Goal: Communication & Community: Answer question/provide support

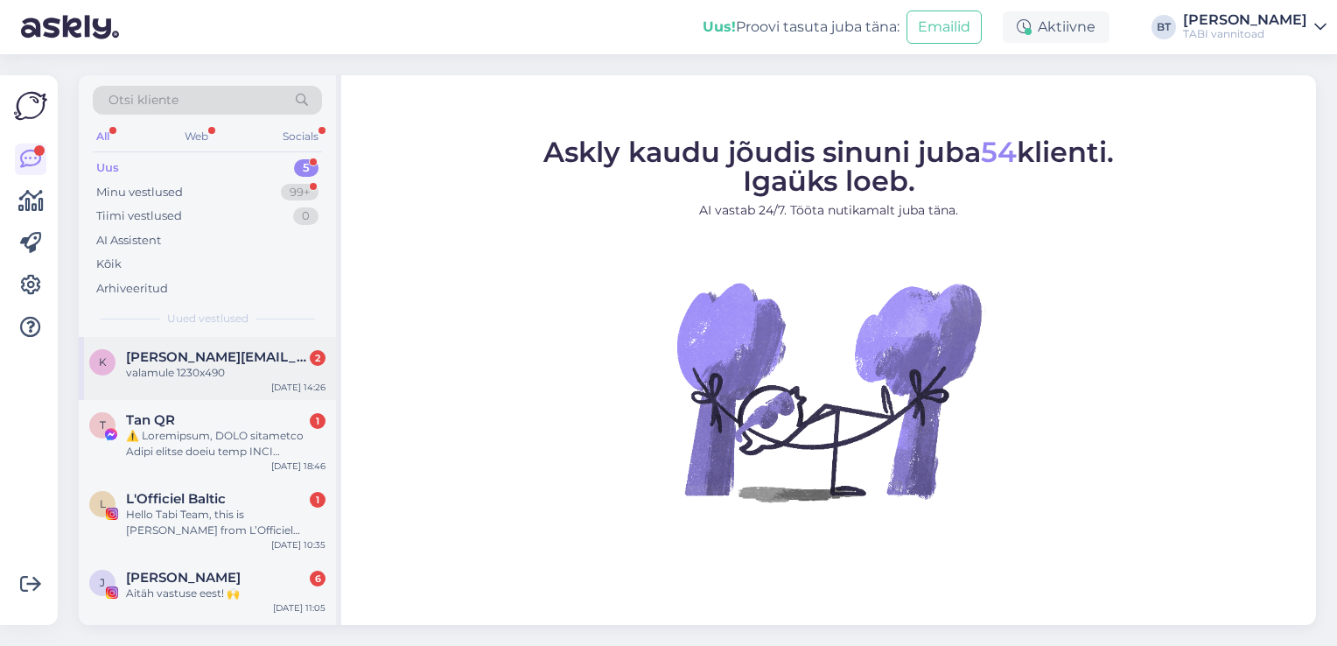
click at [210, 375] on div "valamule 1230x490" at bounding box center [226, 373] width 200 height 16
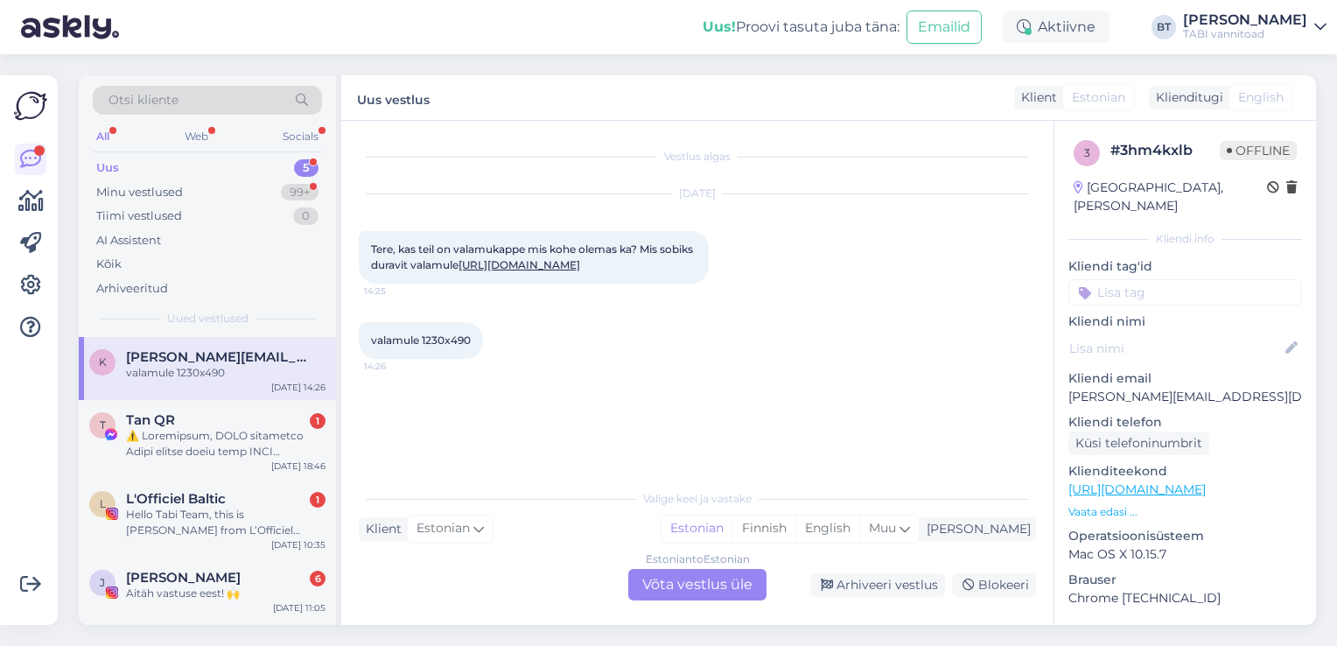
click at [474, 271] on link "[URL][DOMAIN_NAME]" at bounding box center [520, 264] width 122 height 13
click at [704, 579] on div "Estonian to Estonian Võta vestlus üle" at bounding box center [697, 585] width 138 height 32
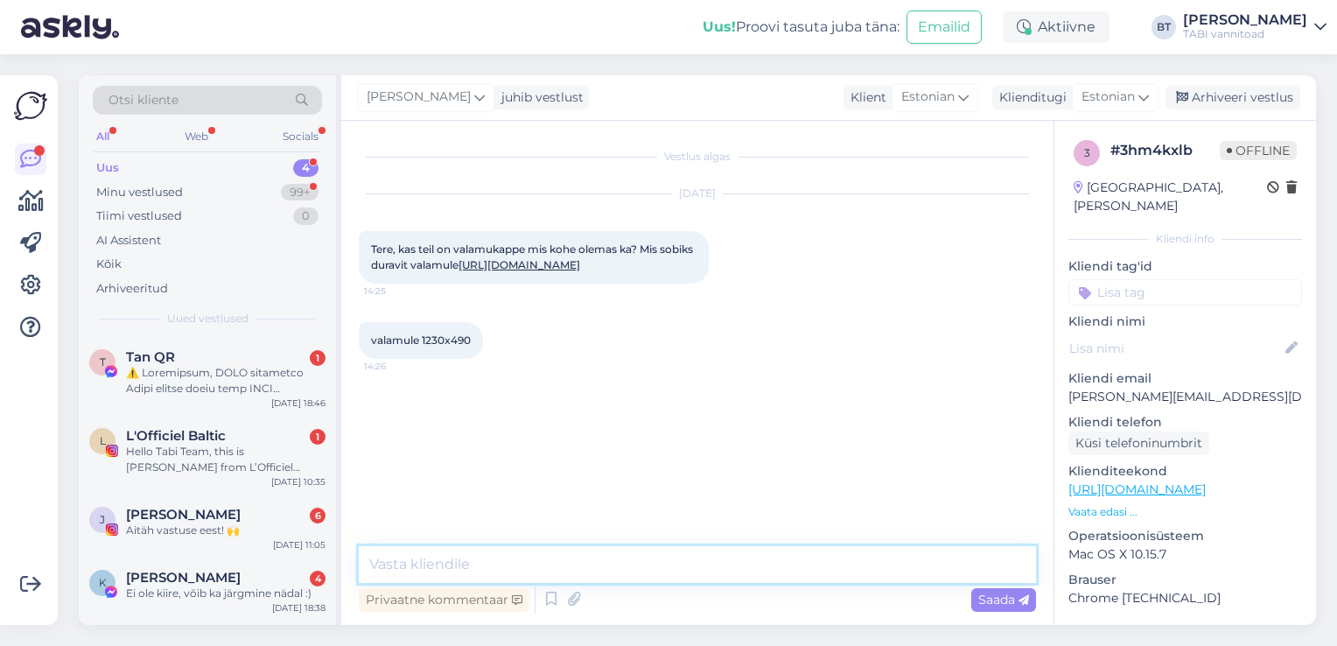
click at [492, 564] on textarea at bounding box center [697, 564] width 677 height 37
type textarea "Tere. Hetkel laos meil sellise suurusega valamukappi ei ole :("
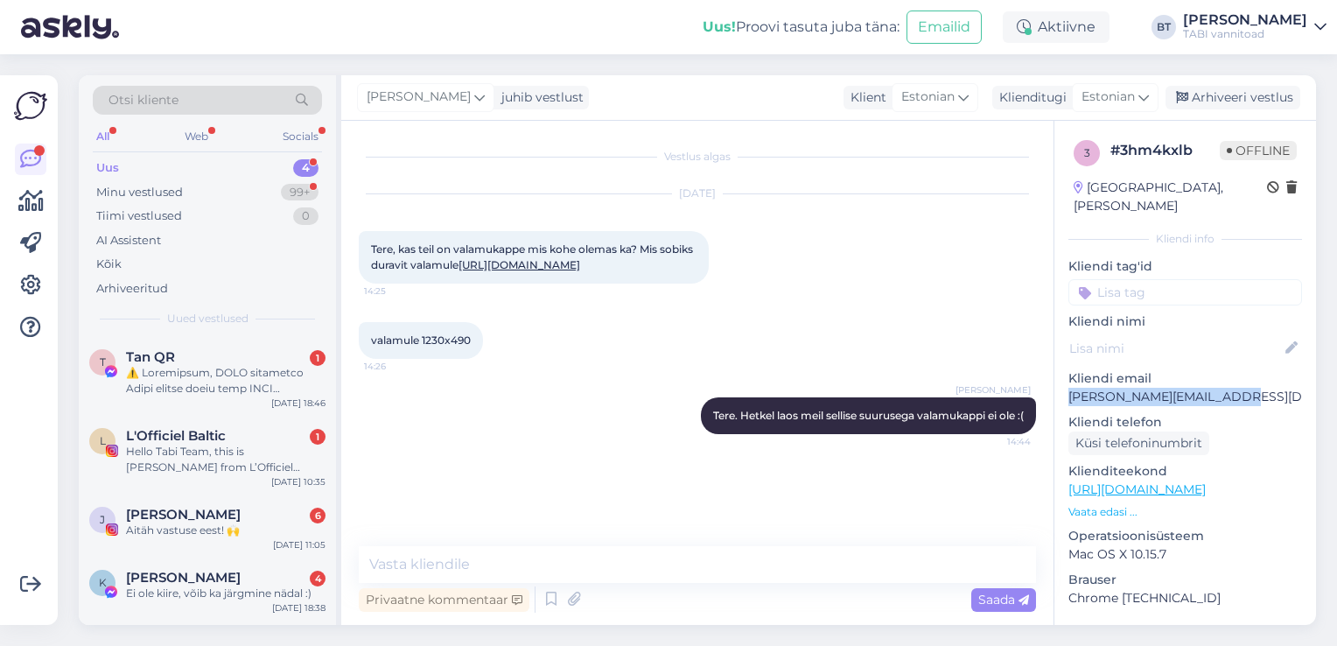
drag, startPoint x: 1208, startPoint y: 380, endPoint x: 1071, endPoint y: 384, distance: 136.6
click at [1071, 388] on p "[PERSON_NAME][EMAIL_ADDRESS][DOMAIN_NAME]" at bounding box center [1185, 397] width 234 height 18
drag, startPoint x: 1071, startPoint y: 384, endPoint x: 1121, endPoint y: 379, distance: 50.2
copy p "[PERSON_NAME][EMAIL_ADDRESS][DOMAIN_NAME]"
